Goal: Task Accomplishment & Management: Manage account settings

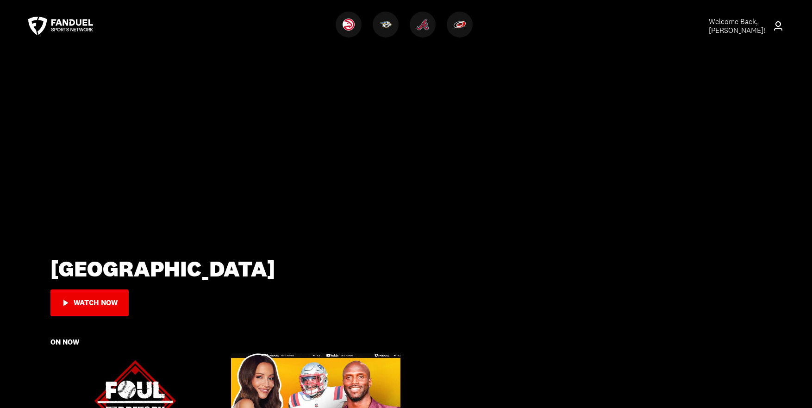
click at [736, 27] on span "Welcome Back, [PERSON_NAME] !" at bounding box center [737, 26] width 56 height 19
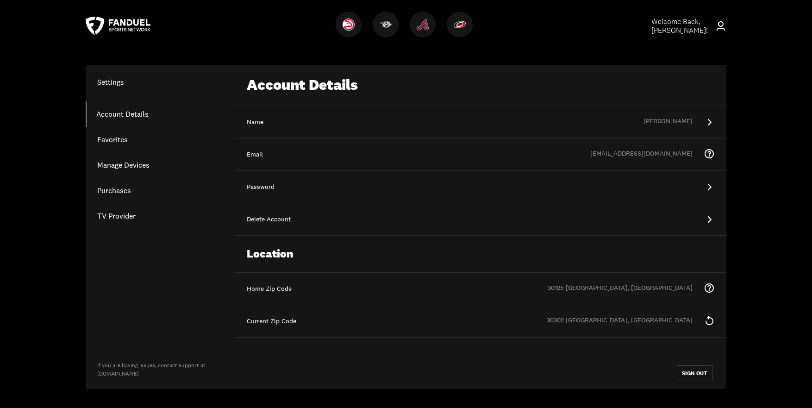
click at [124, 111] on link "Account Details" at bounding box center [160, 113] width 149 height 25
click at [122, 188] on link "Purchases" at bounding box center [160, 190] width 149 height 25
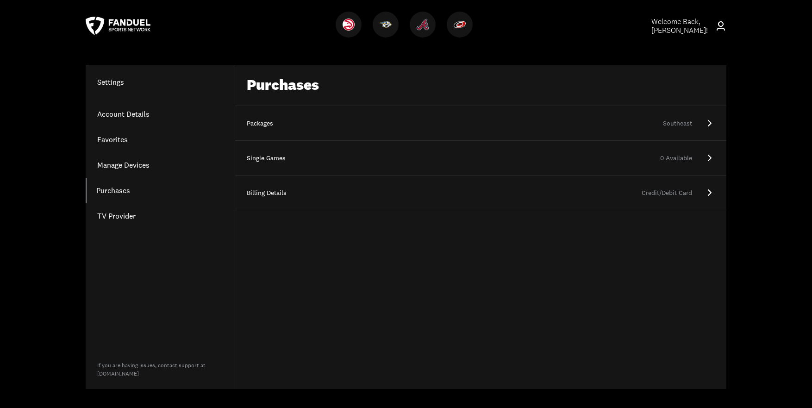
click at [687, 115] on link "Packages Southeast" at bounding box center [480, 123] width 491 height 35
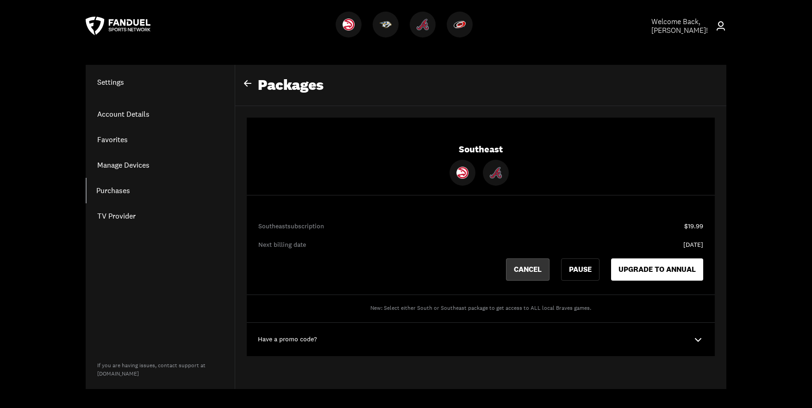
click at [526, 270] on button "Cancel" at bounding box center [528, 269] width 44 height 22
